Goal: Task Accomplishment & Management: Manage account settings

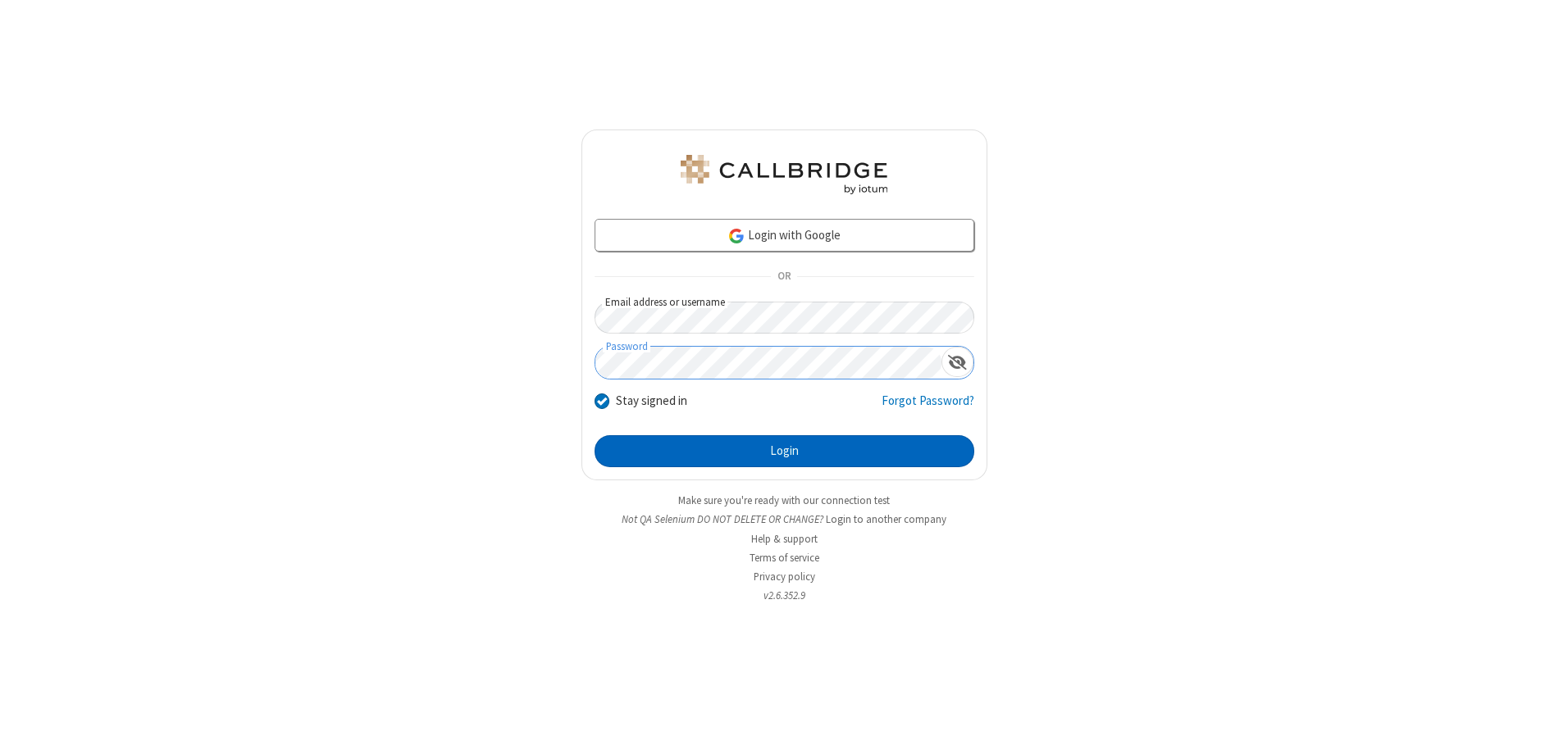
click at [784, 450] on button "Login" at bounding box center [784, 451] width 380 height 33
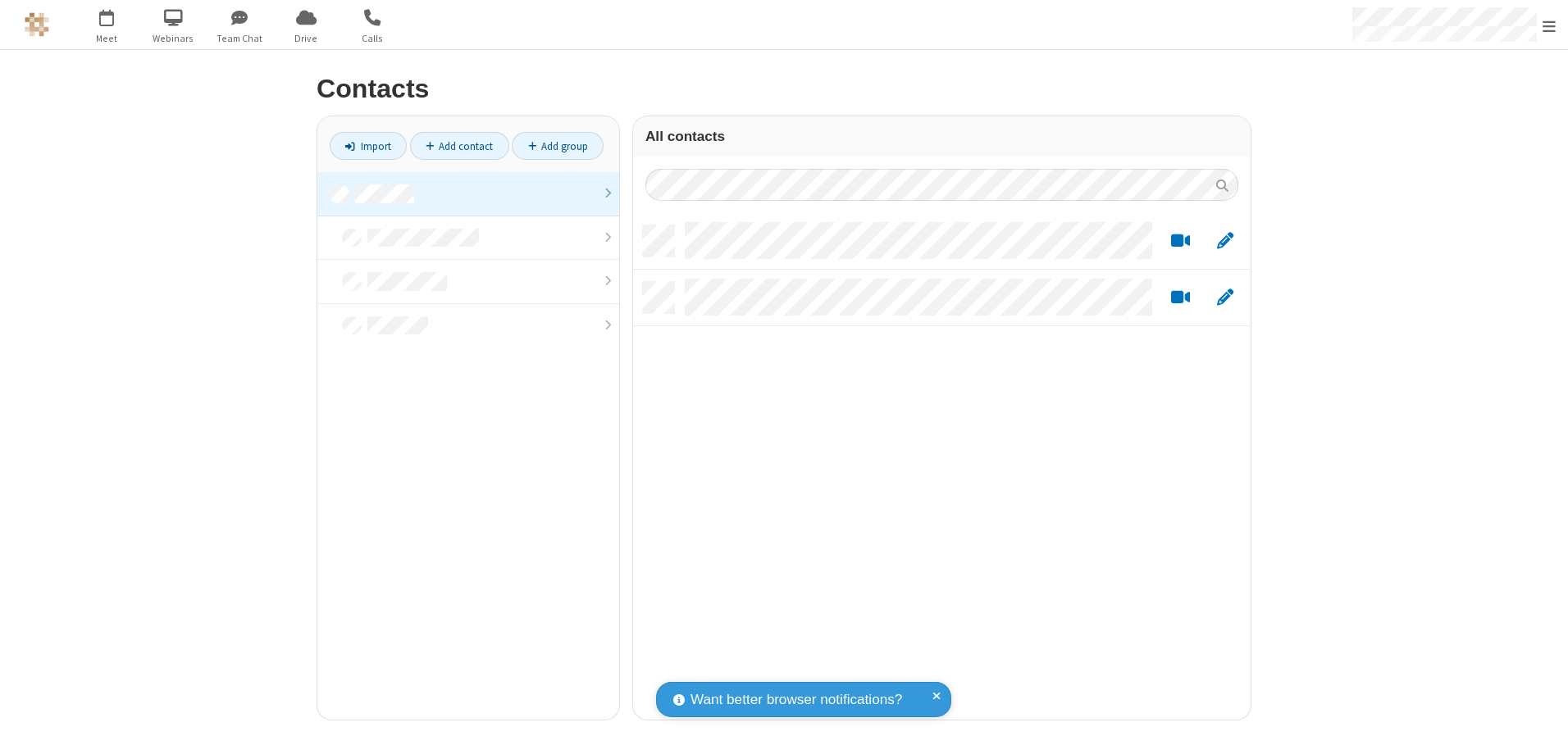
scroll to position [494, 605]
click at [468, 193] on link at bounding box center [468, 194] width 302 height 45
click at [459, 146] on link "Add contact" at bounding box center [459, 146] width 99 height 28
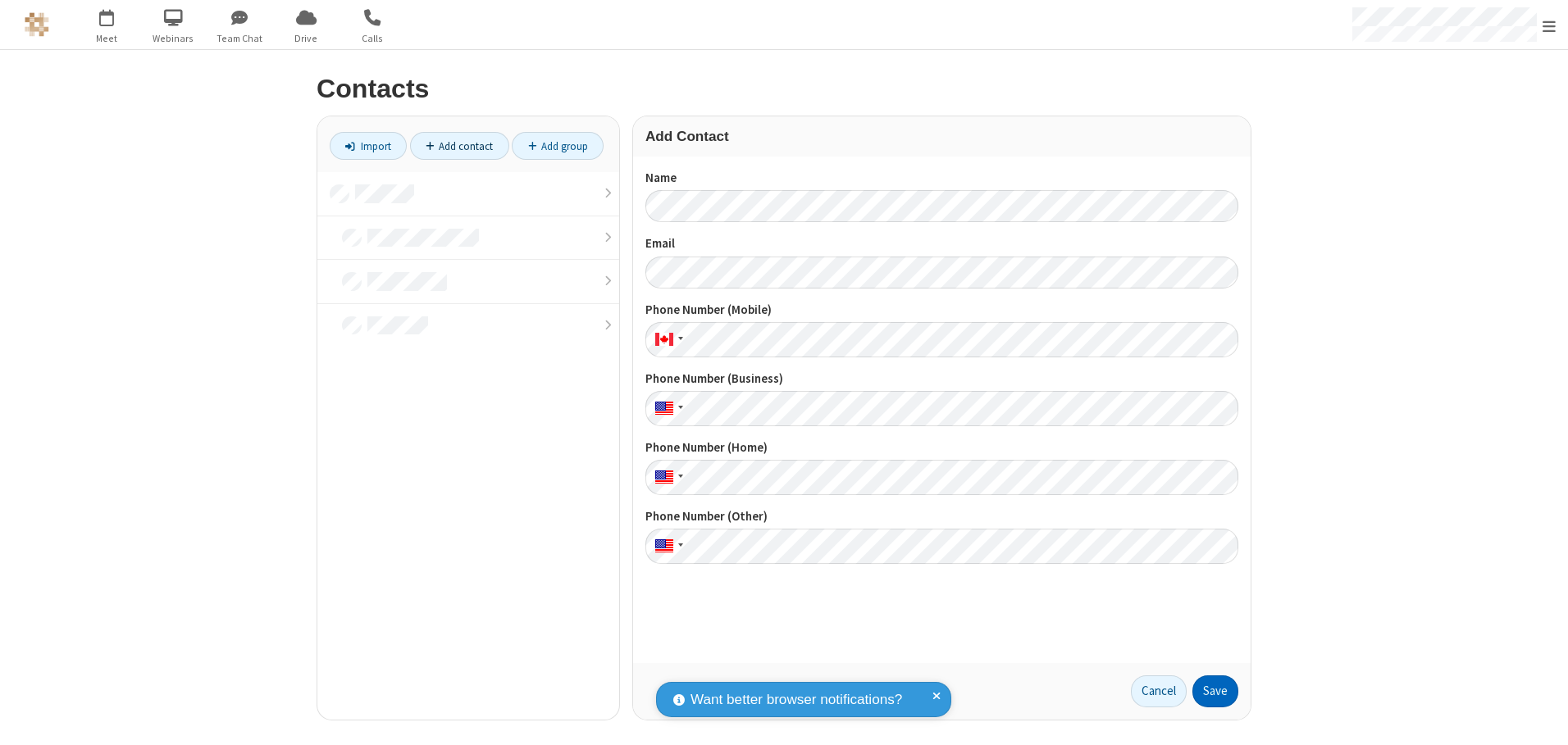
click at [1216, 691] on button "Save" at bounding box center [1215, 691] width 46 height 33
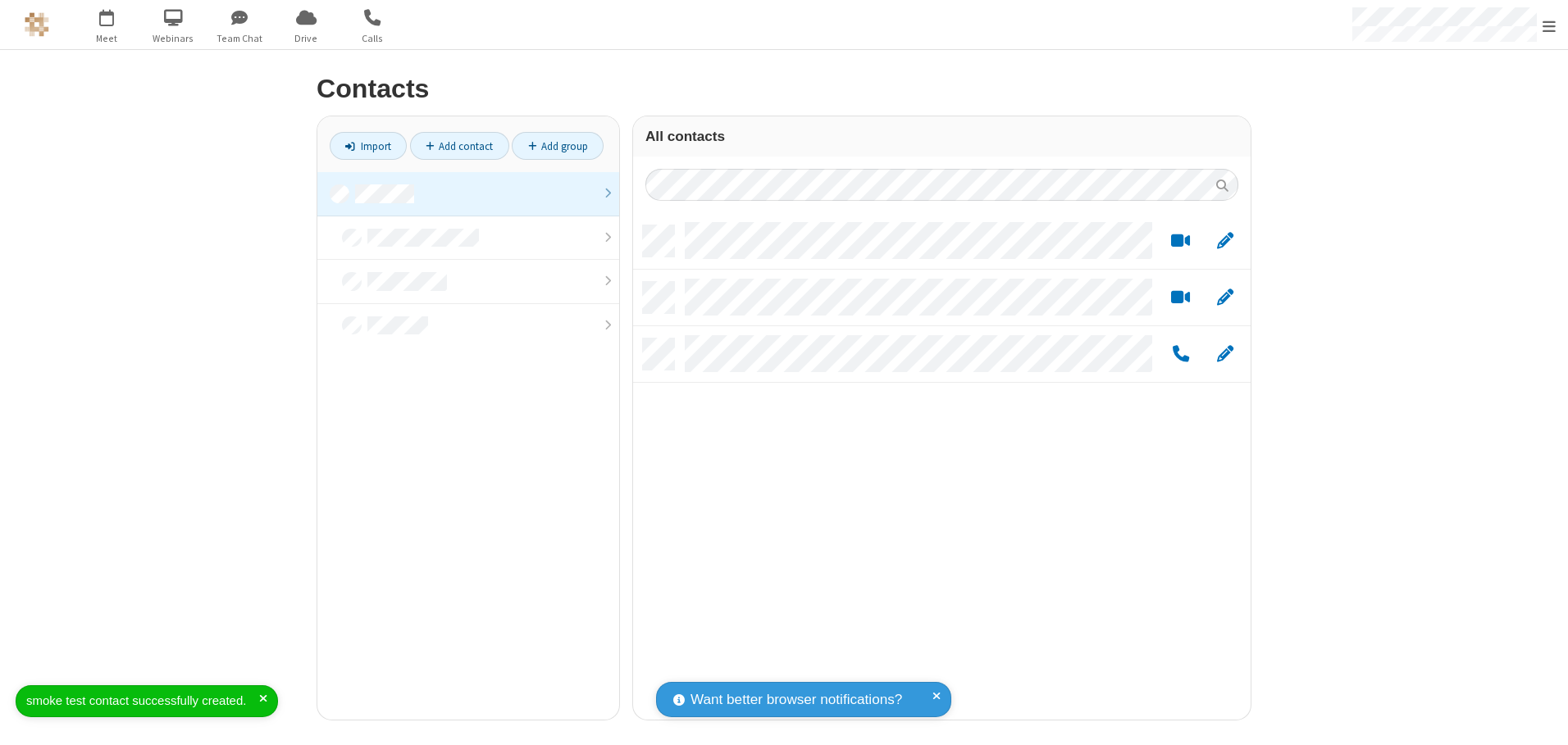
scroll to position [494, 605]
